Goal: Register for event/course

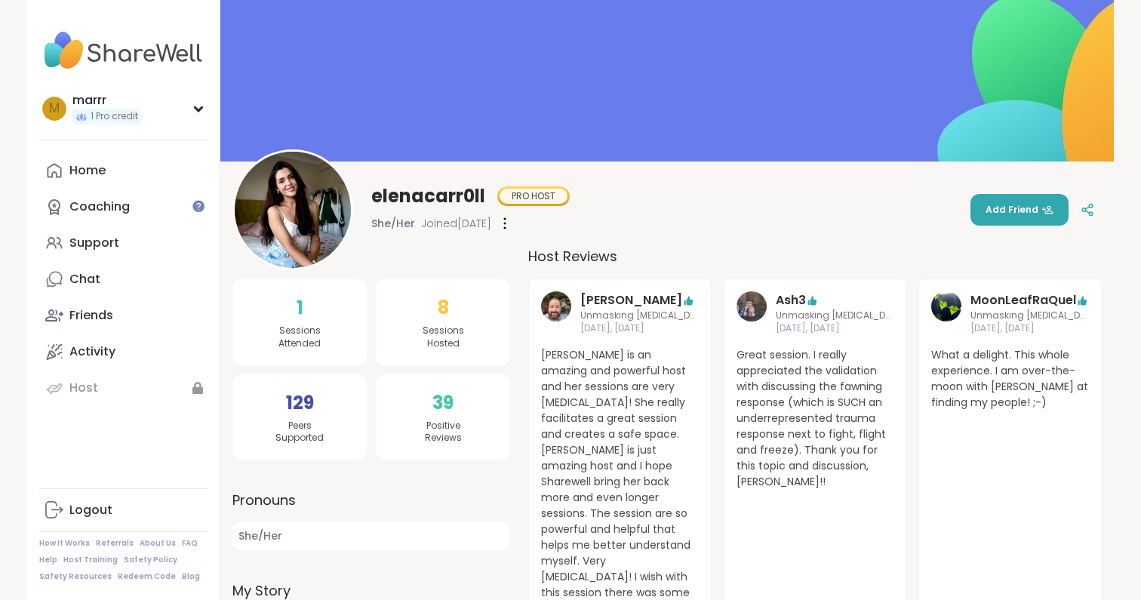
scroll to position [24, 0]
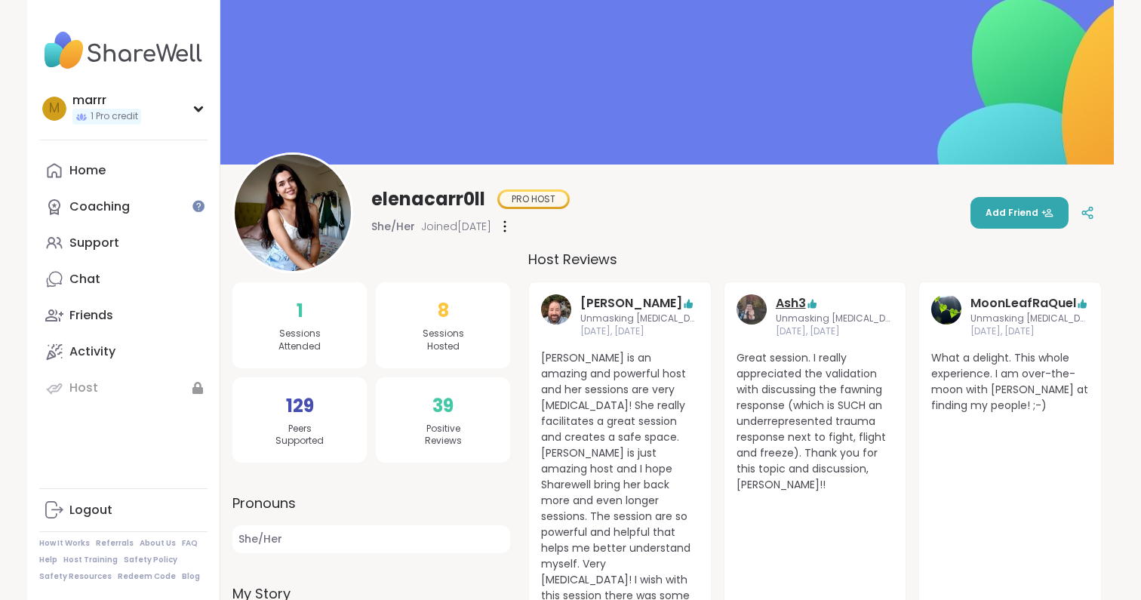
click at [790, 303] on link "Ash3" at bounding box center [791, 303] width 30 height 18
click at [996, 299] on link "MoonLeafRaQuel" at bounding box center [1024, 303] width 106 height 18
click at [195, 111] on icon at bounding box center [198, 109] width 12 height 8
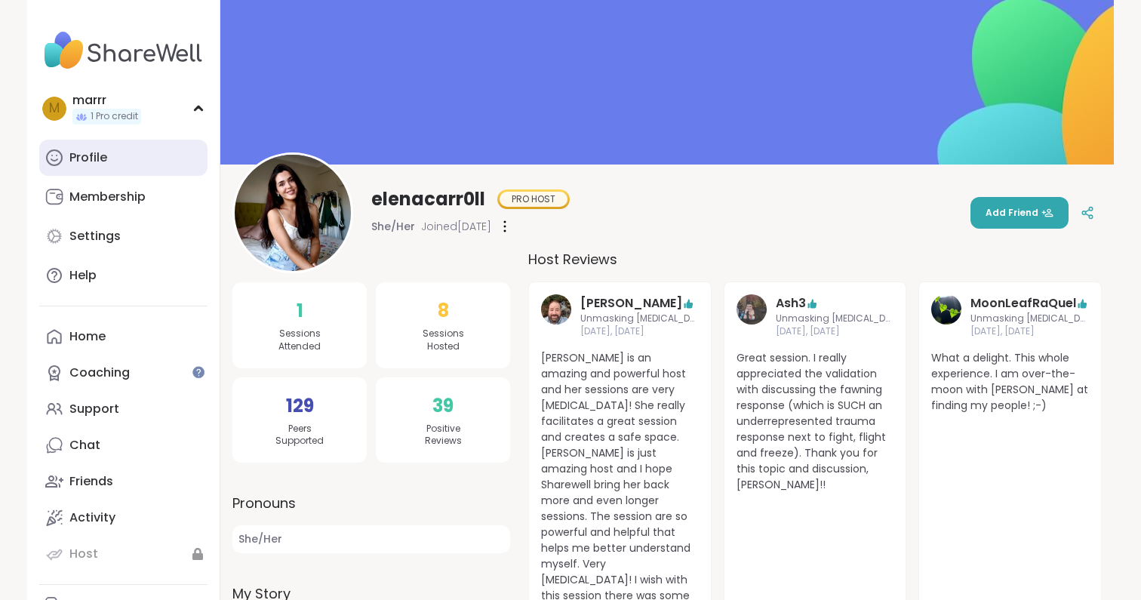
click at [128, 162] on link "Profile" at bounding box center [123, 158] width 168 height 36
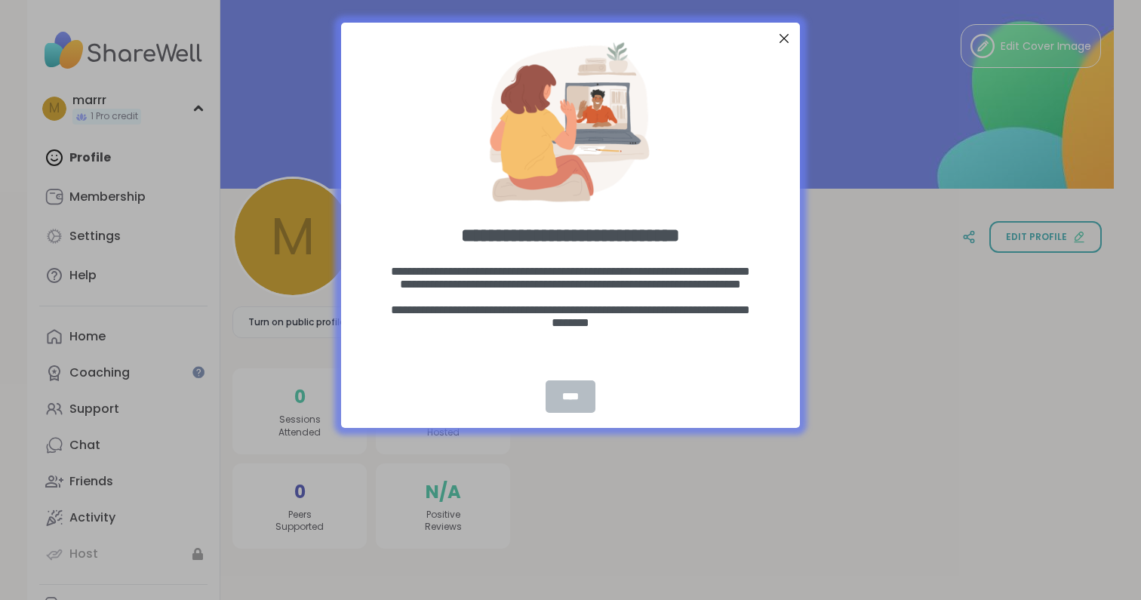
click at [573, 393] on div "****" at bounding box center [571, 396] width 50 height 32
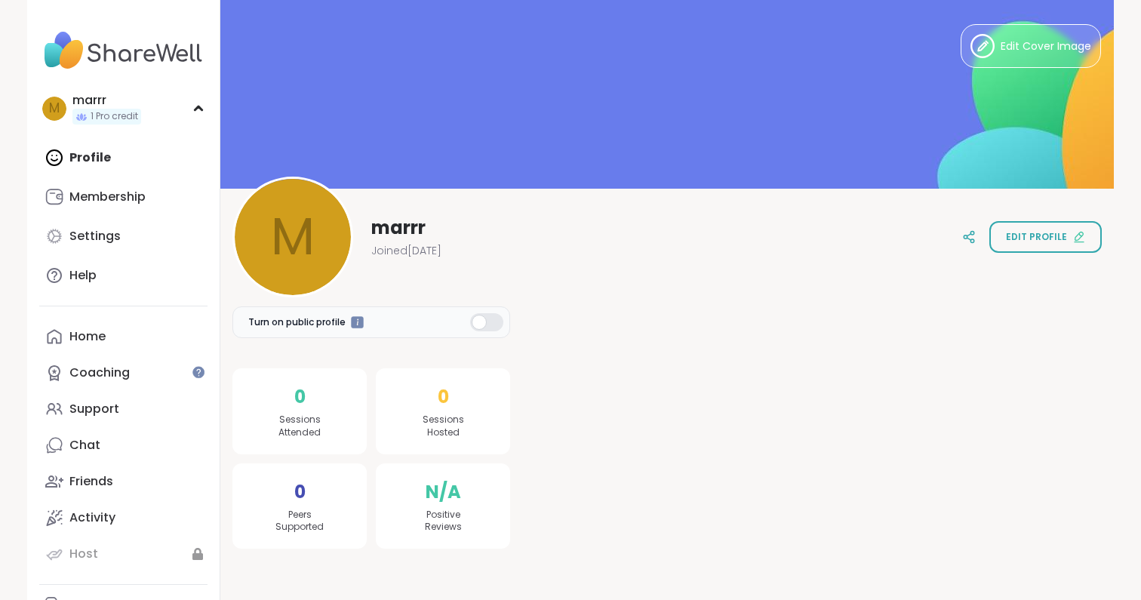
click at [789, 322] on div at bounding box center [815, 410] width 574 height 275
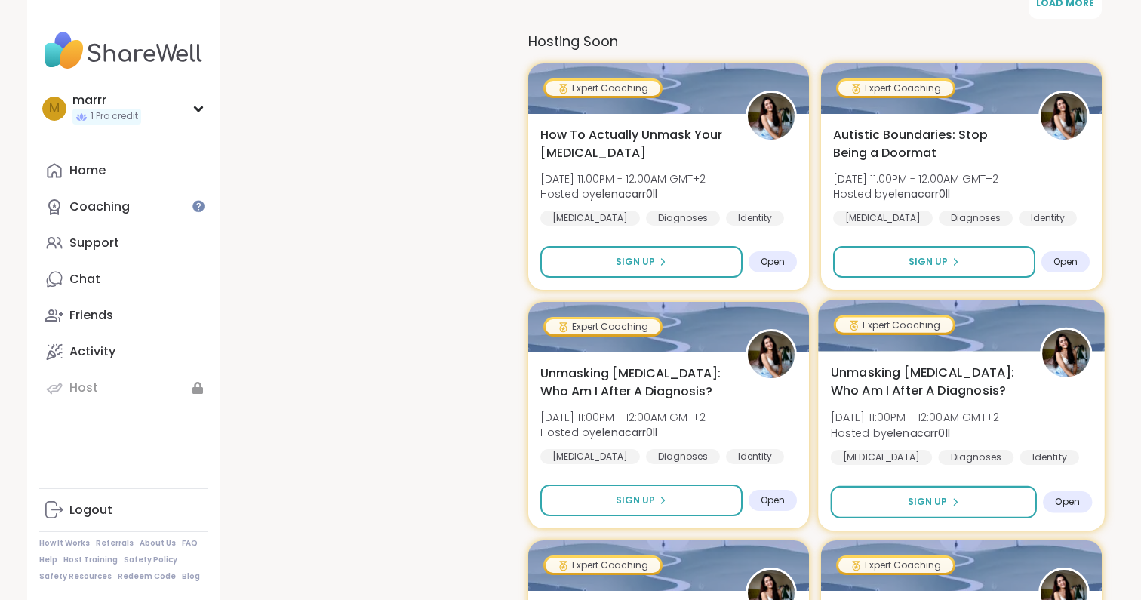
scroll to position [1106, 0]
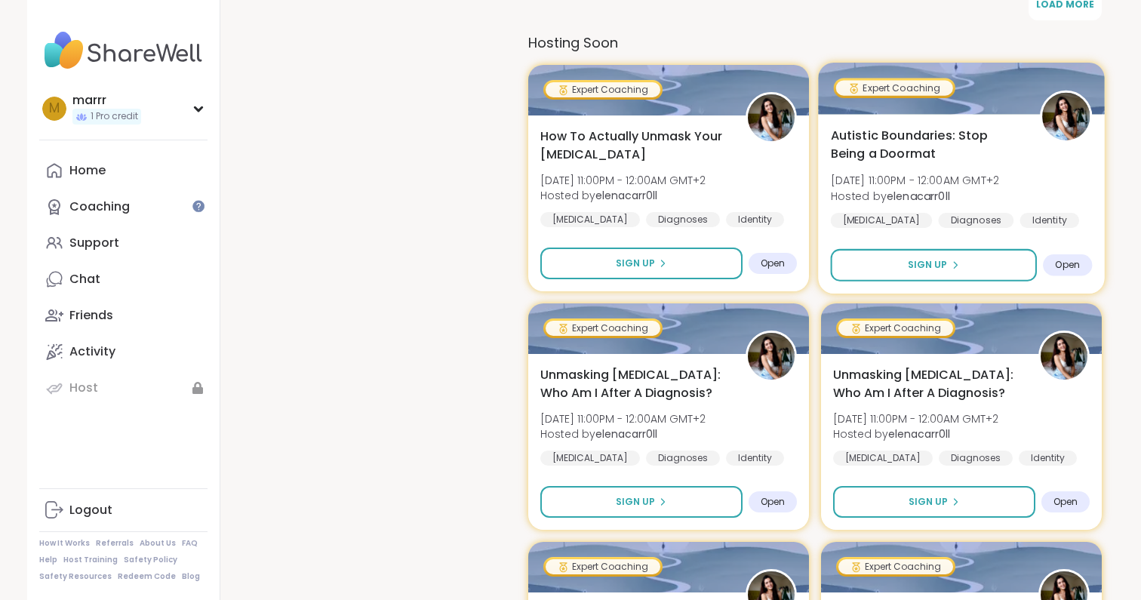
click at [1079, 254] on div "Open" at bounding box center [1067, 265] width 49 height 22
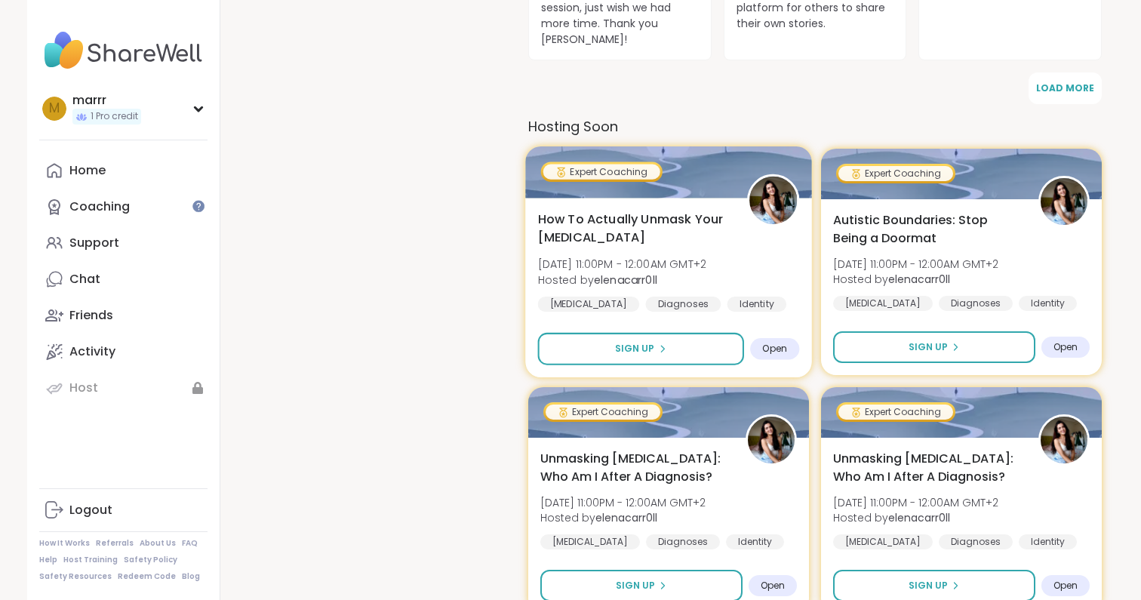
scroll to position [1015, 0]
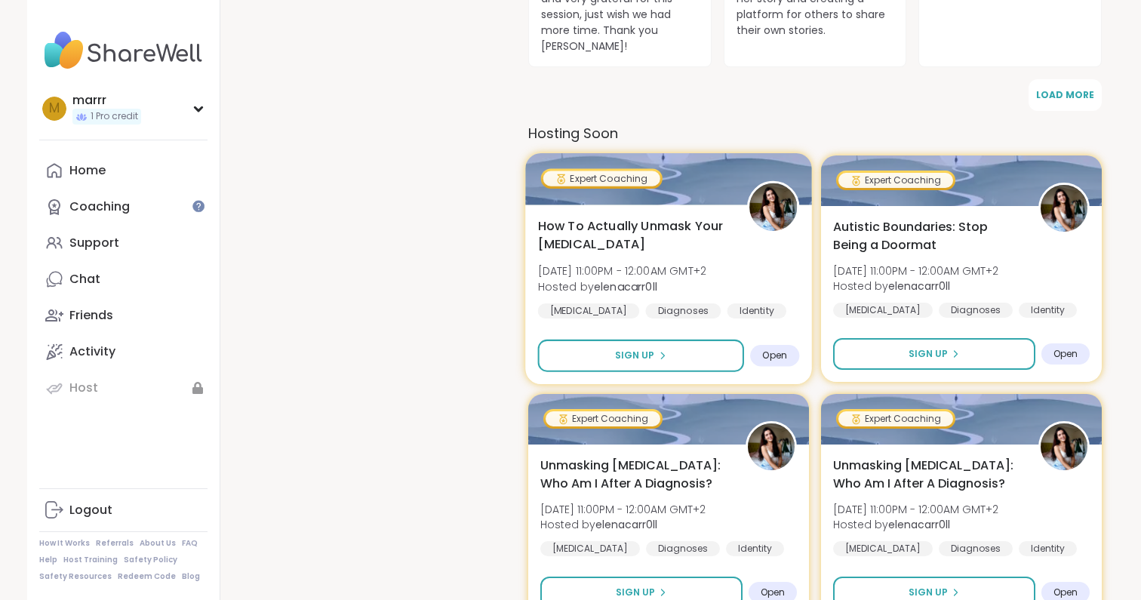
click at [778, 349] on span "Open" at bounding box center [774, 355] width 25 height 12
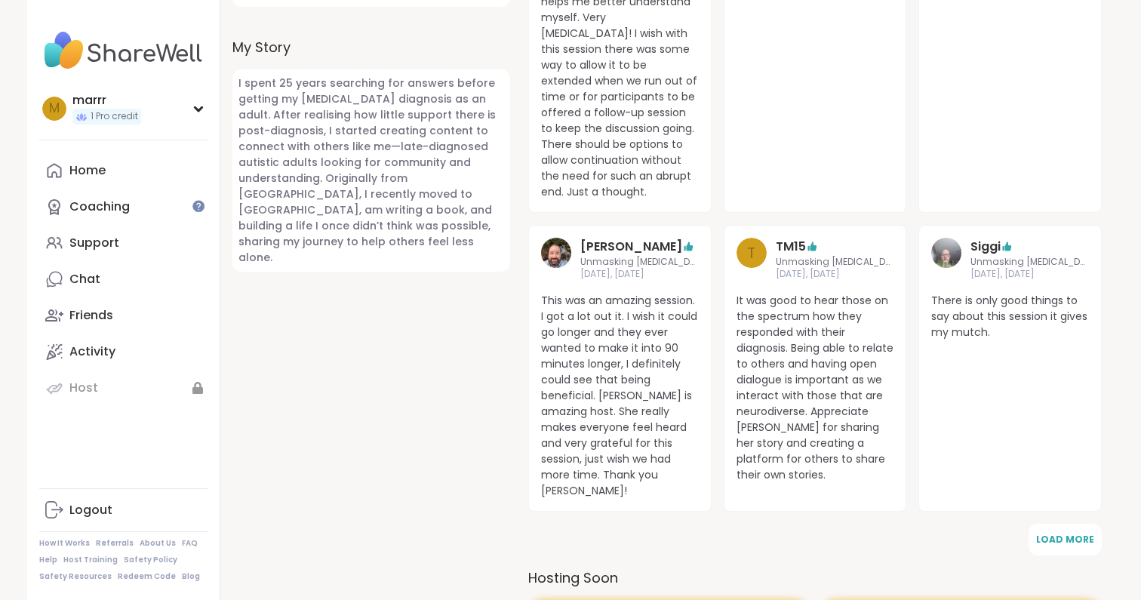
scroll to position [839, 0]
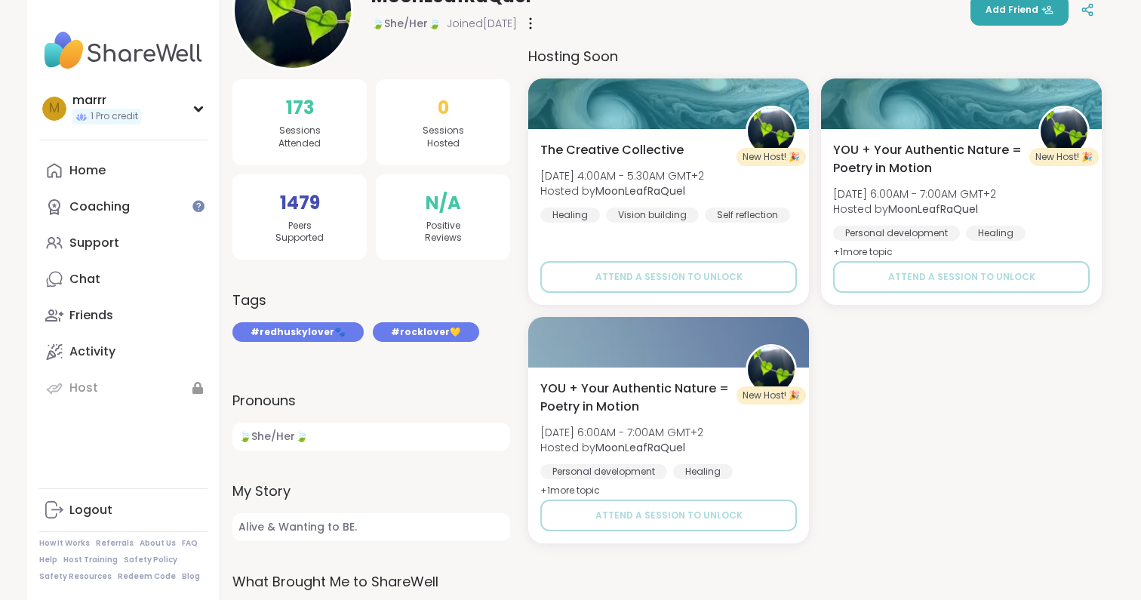
scroll to position [232, 0]
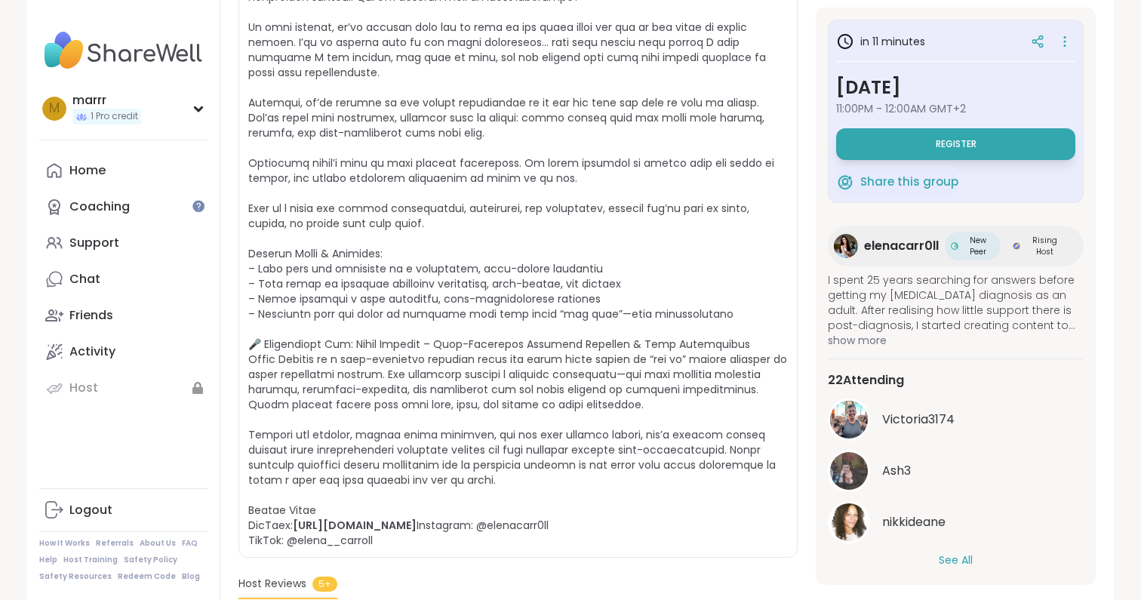
scroll to position [469, 0]
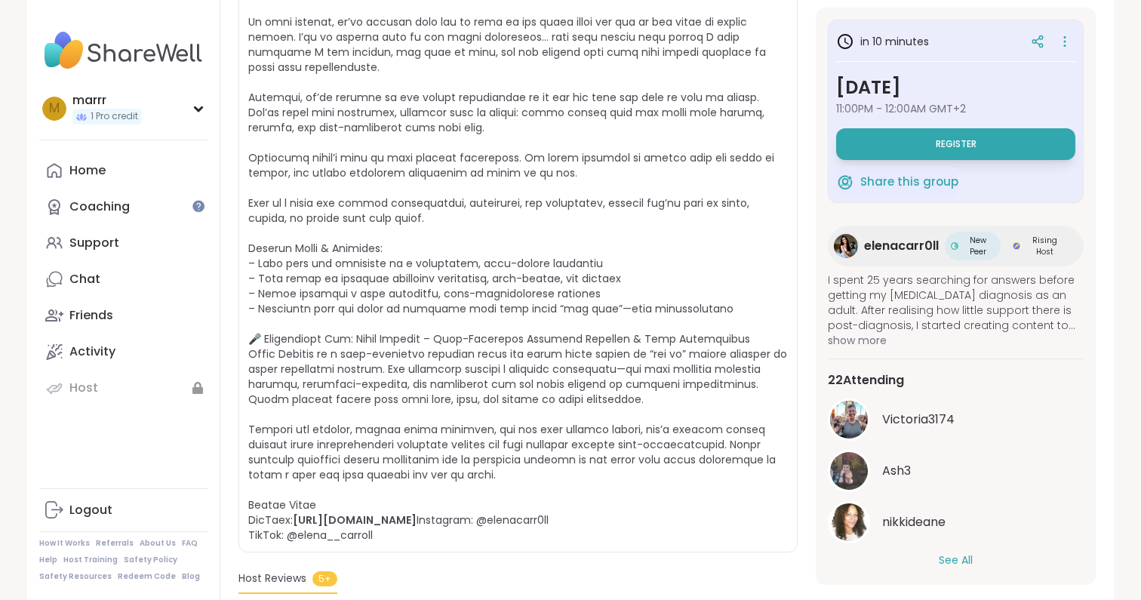
click at [956, 556] on button "See All" at bounding box center [956, 560] width 34 height 16
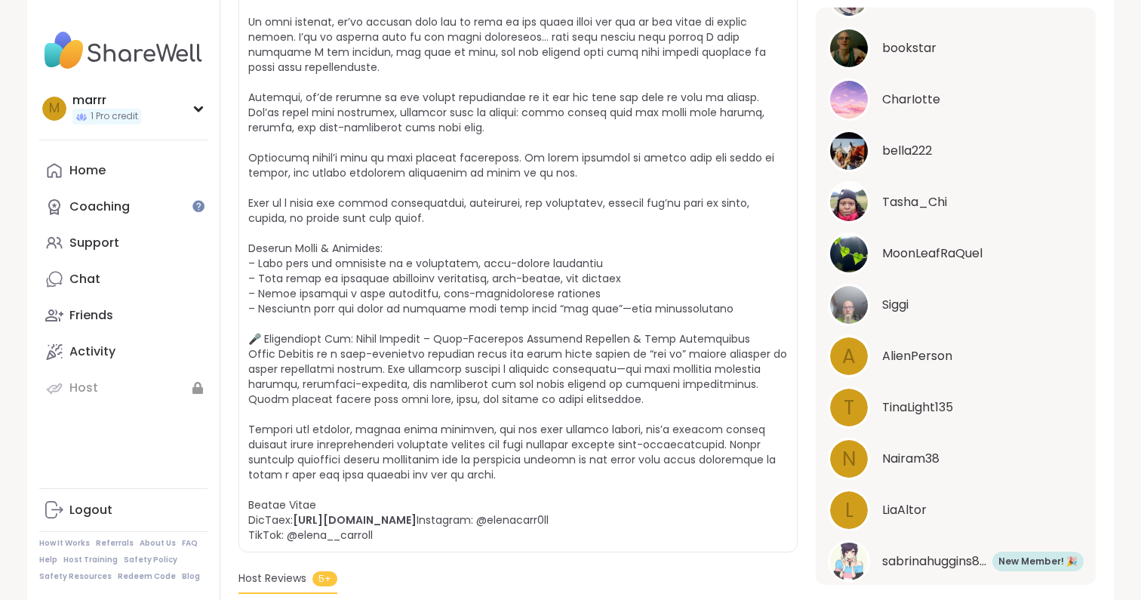
scroll to position [578, 0]
click at [901, 298] on span "Siggi" at bounding box center [895, 303] width 26 height 18
click at [952, 555] on span "sabrinahuggins84" at bounding box center [935, 560] width 106 height 18
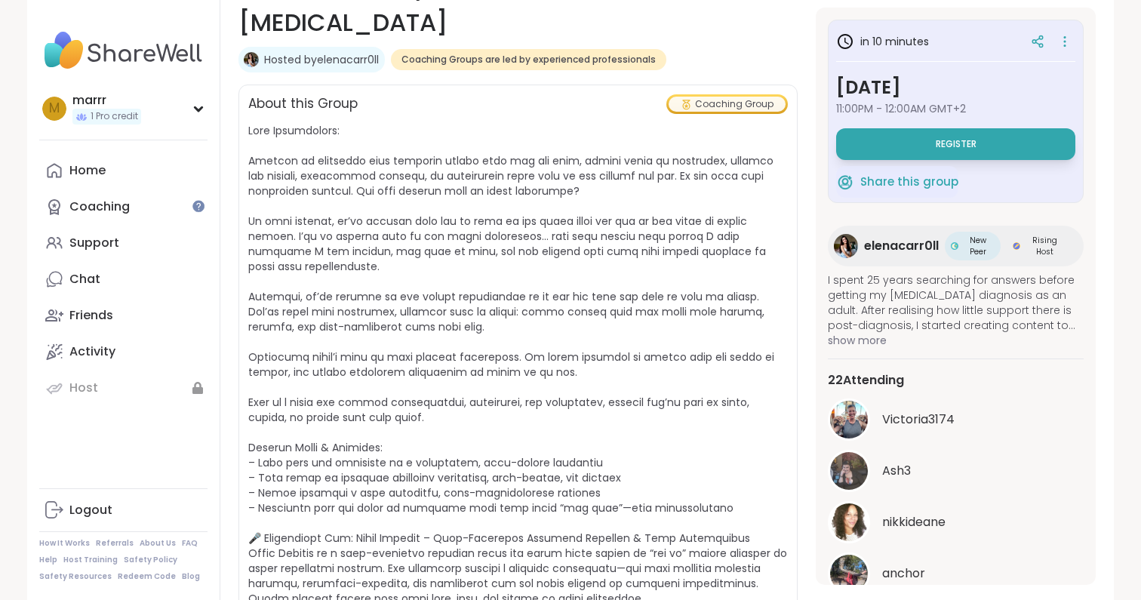
scroll to position [0, 0]
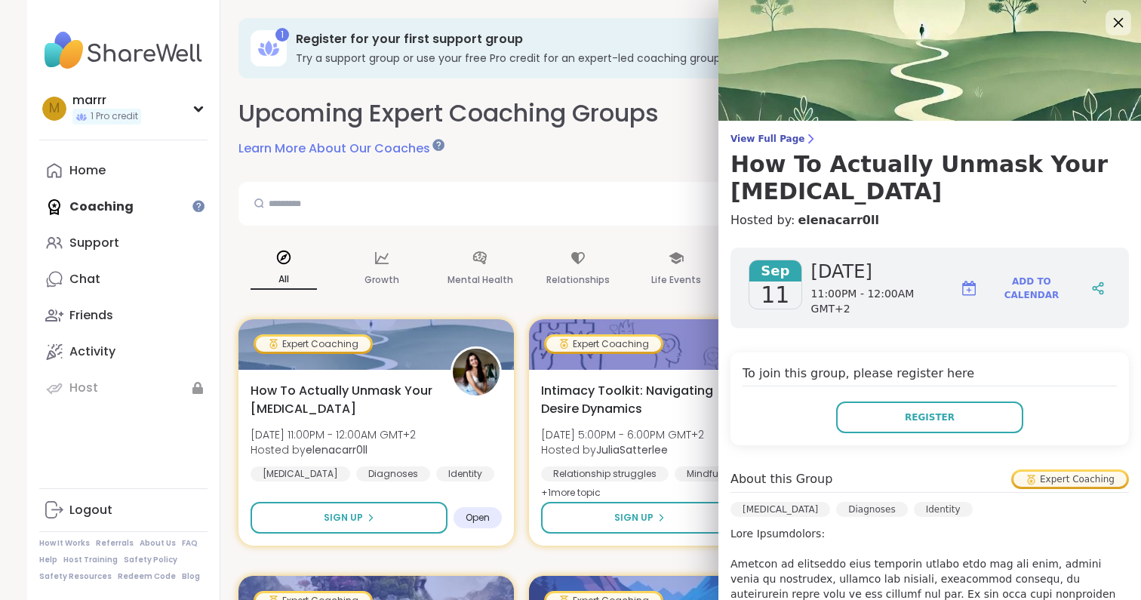
click at [1118, 19] on icon at bounding box center [1118, 22] width 19 height 19
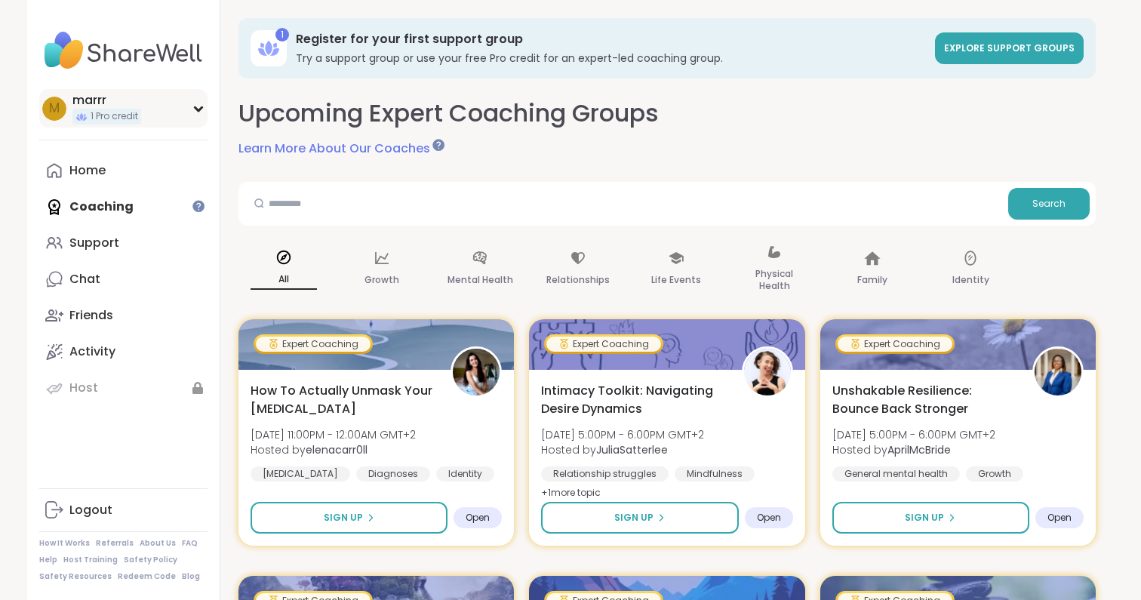
click at [177, 106] on div "m marrr 1 Pro credit" at bounding box center [123, 108] width 168 height 38
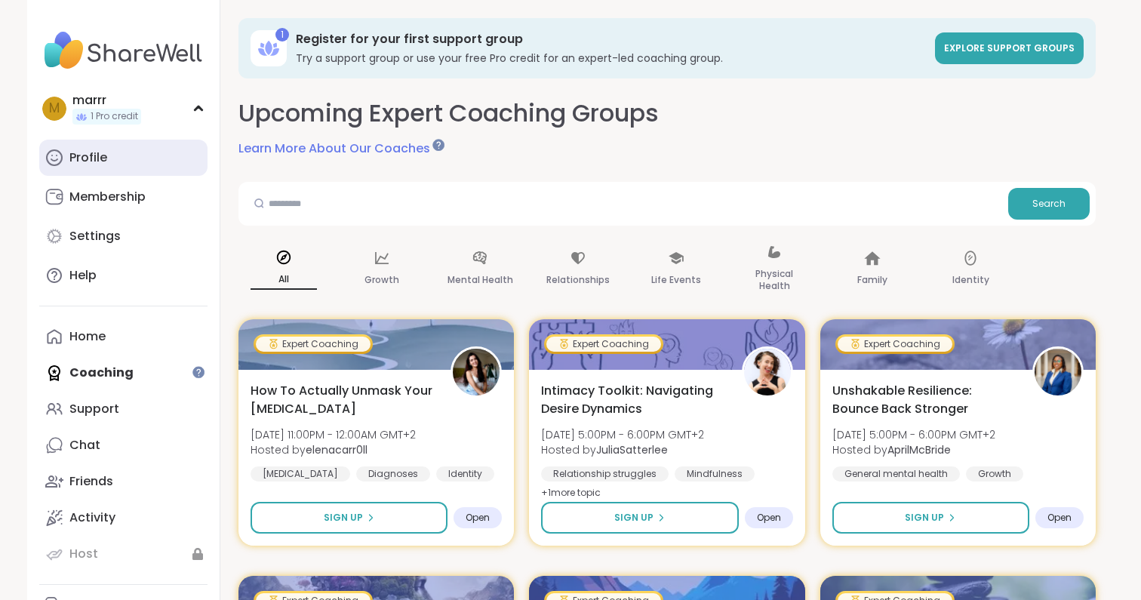
click at [125, 162] on link "Profile" at bounding box center [123, 158] width 168 height 36
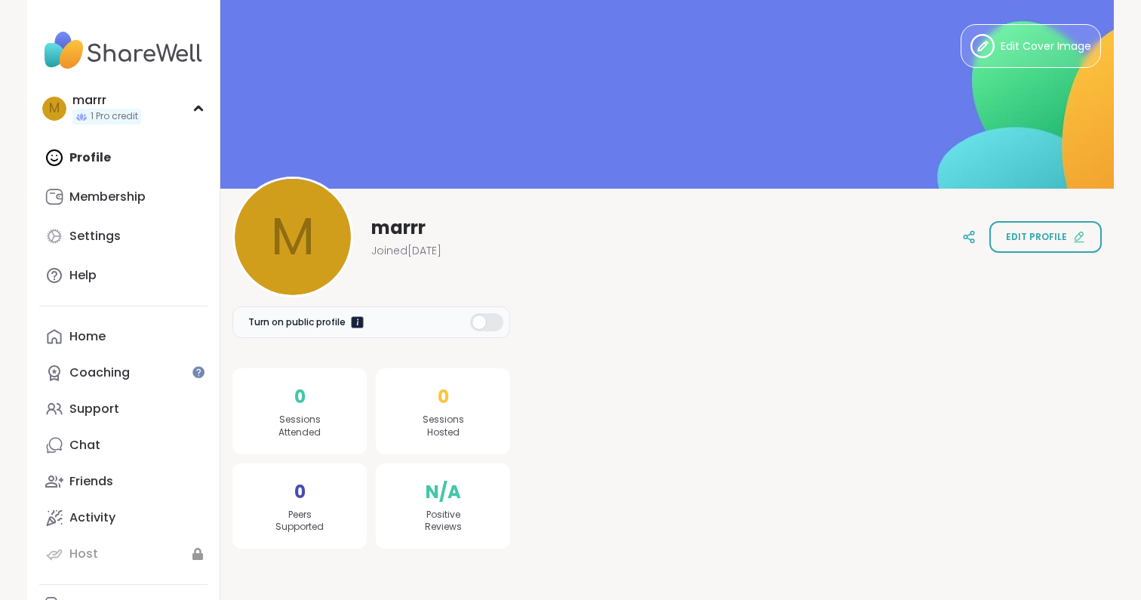
click at [355, 322] on div at bounding box center [357, 321] width 13 height 13
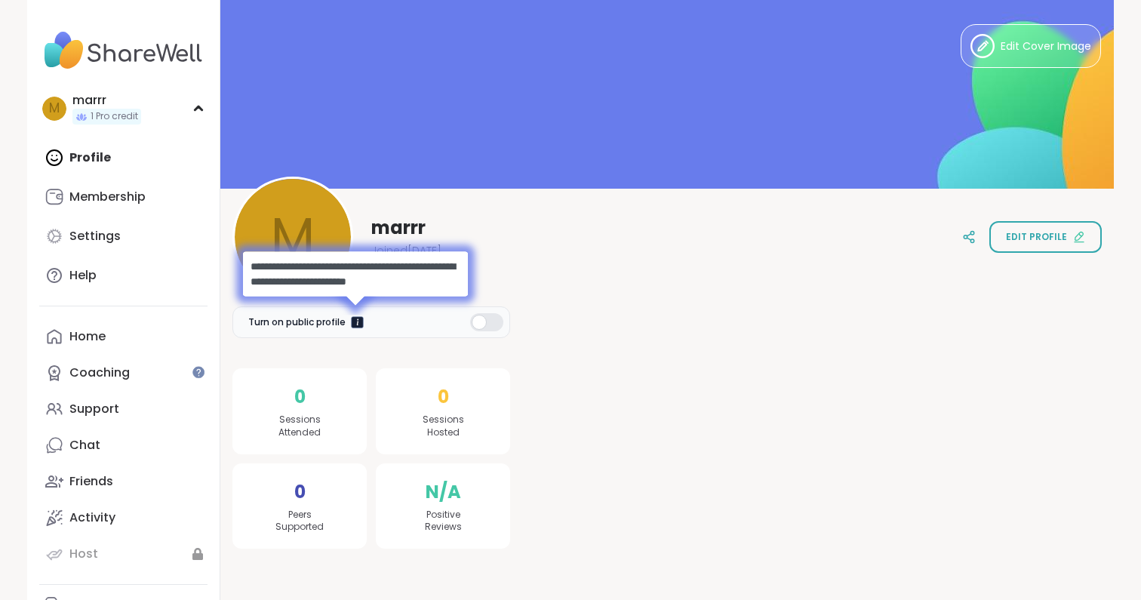
click at [355, 322] on div at bounding box center [357, 321] width 13 height 13
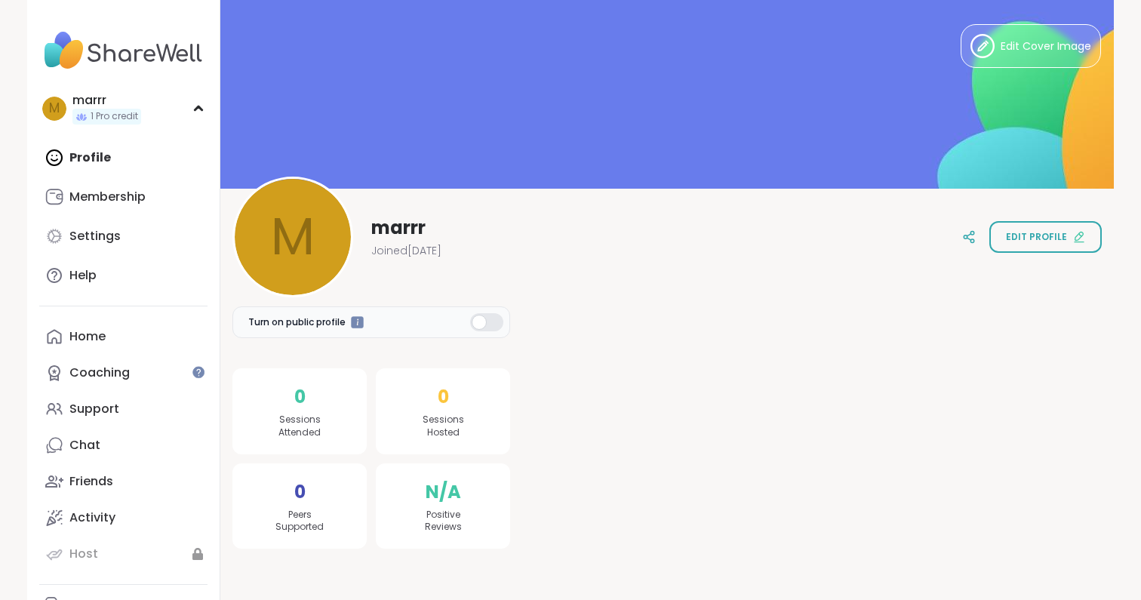
click at [675, 304] on div at bounding box center [815, 410] width 574 height 275
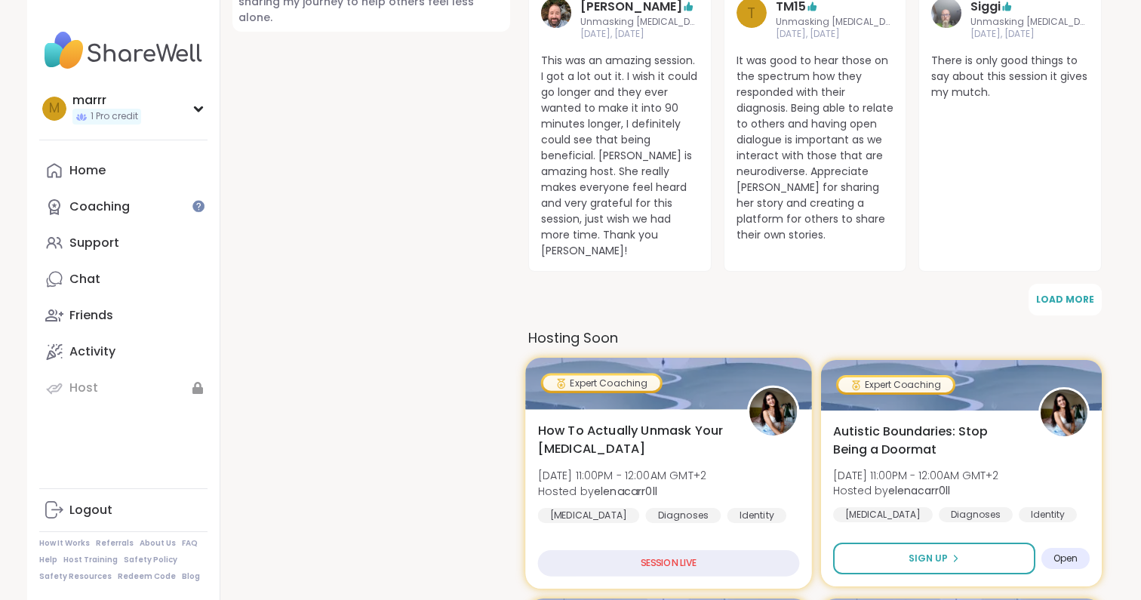
click at [691, 422] on span "How To Actually Unmask Your [MEDICAL_DATA]" at bounding box center [634, 440] width 192 height 37
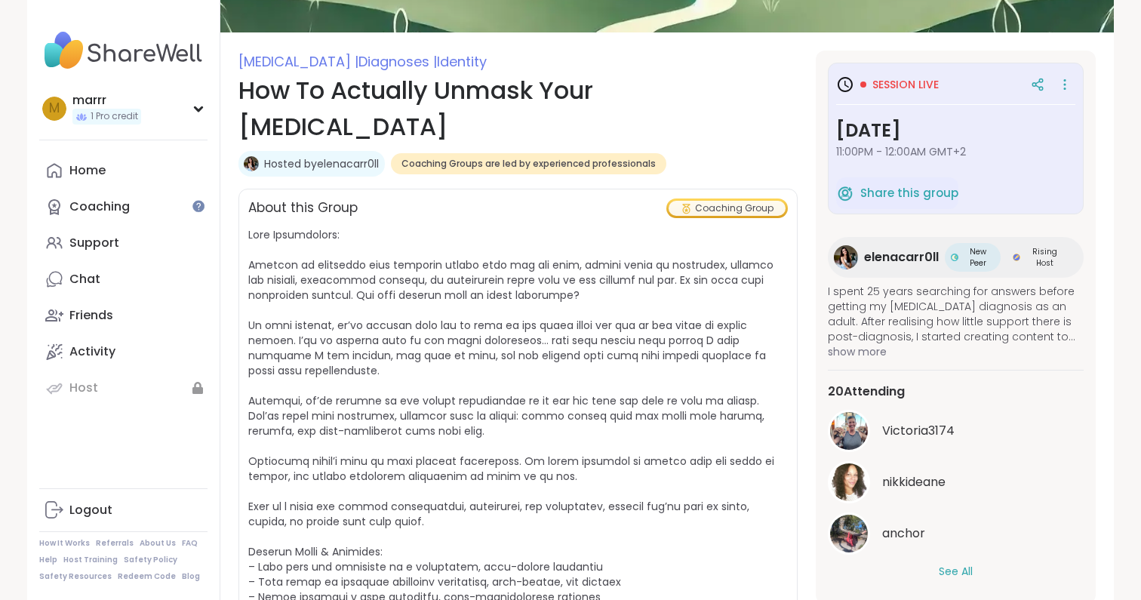
scroll to position [170, 0]
